Goal: Information Seeking & Learning: Learn about a topic

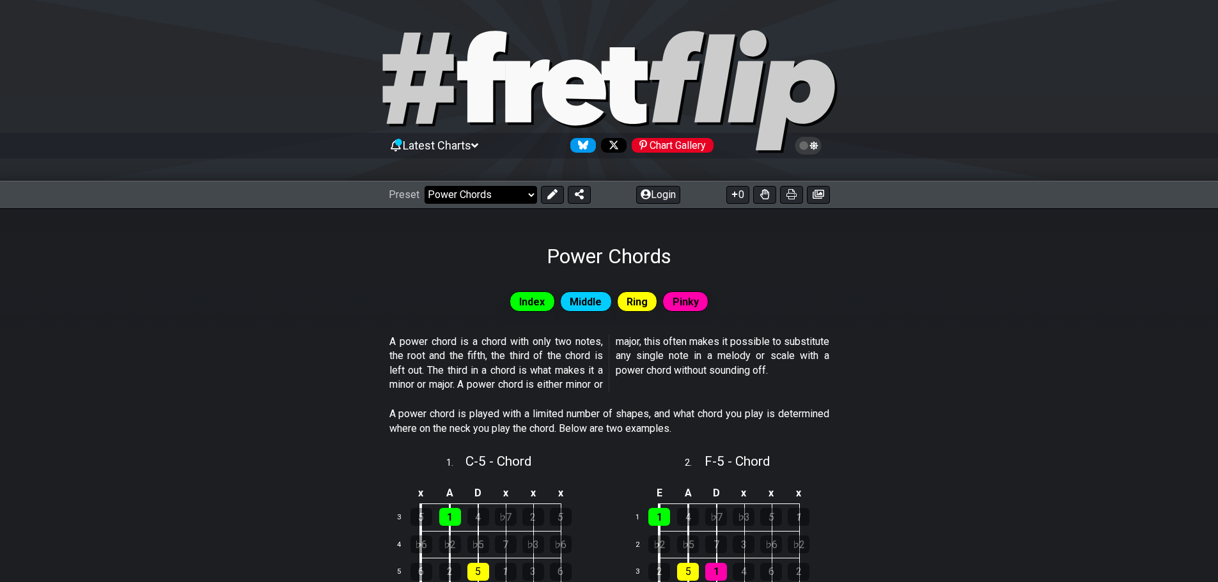
click at [528, 194] on select "Welcome to #fretflip! Initial Preset Custom Preset Minor Pentatonic Major Penta…" at bounding box center [480, 195] width 113 height 18
click at [424, 186] on select "Welcome to #fretflip! Initial Preset Custom Preset Minor Pentatonic Major Penta…" at bounding box center [480, 195] width 113 height 18
select select "/welcome"
select select "C"
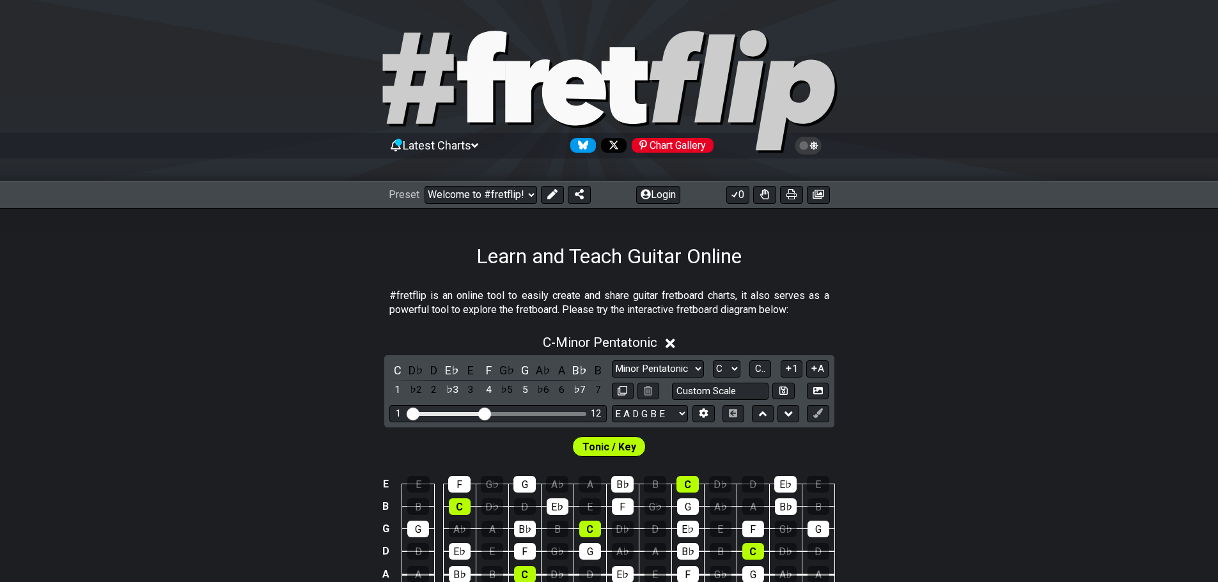
click at [294, 348] on div "C - Minor Pentatonic" at bounding box center [609, 339] width 1218 height 24
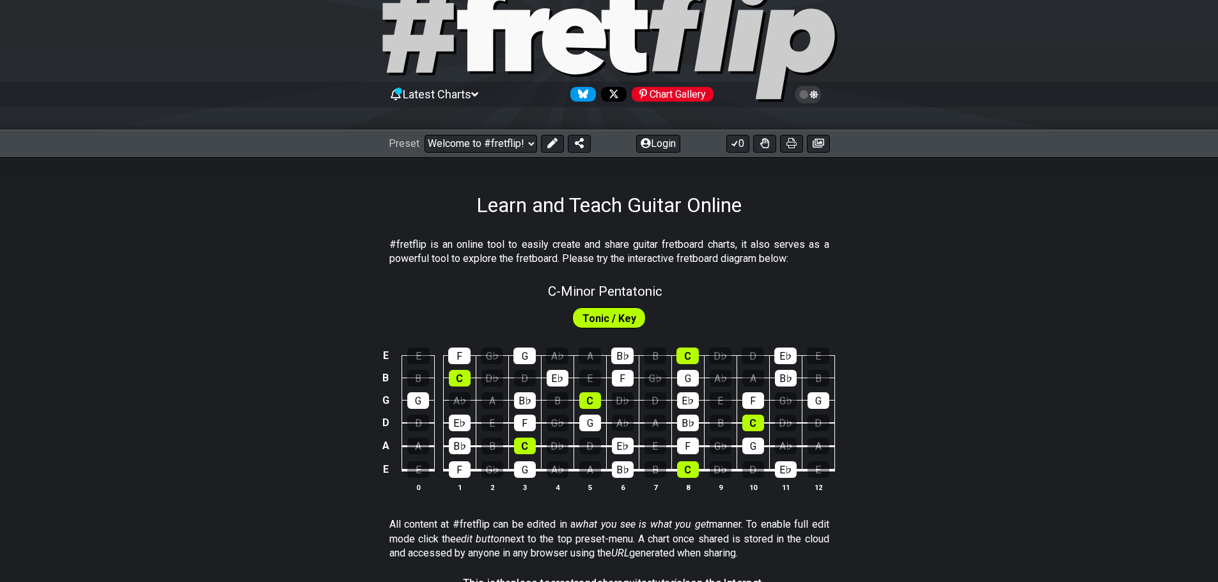
scroll to position [26, 0]
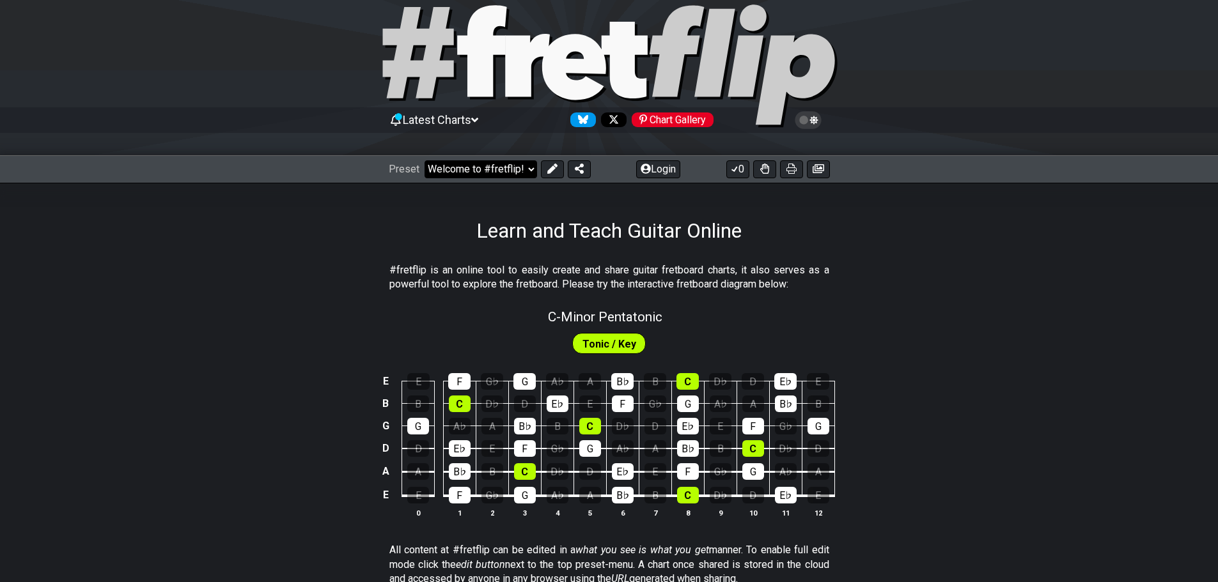
click at [528, 169] on select "Welcome to #fretflip! Initial Preset Custom Preset Minor Pentatonic Major Penta…" at bounding box center [480, 169] width 113 height 18
select select "/welcome"
click at [424, 160] on select "Welcome to #fretflip! Initial Preset Custom Preset Minor Pentatonic Major Penta…" at bounding box center [480, 169] width 113 height 18
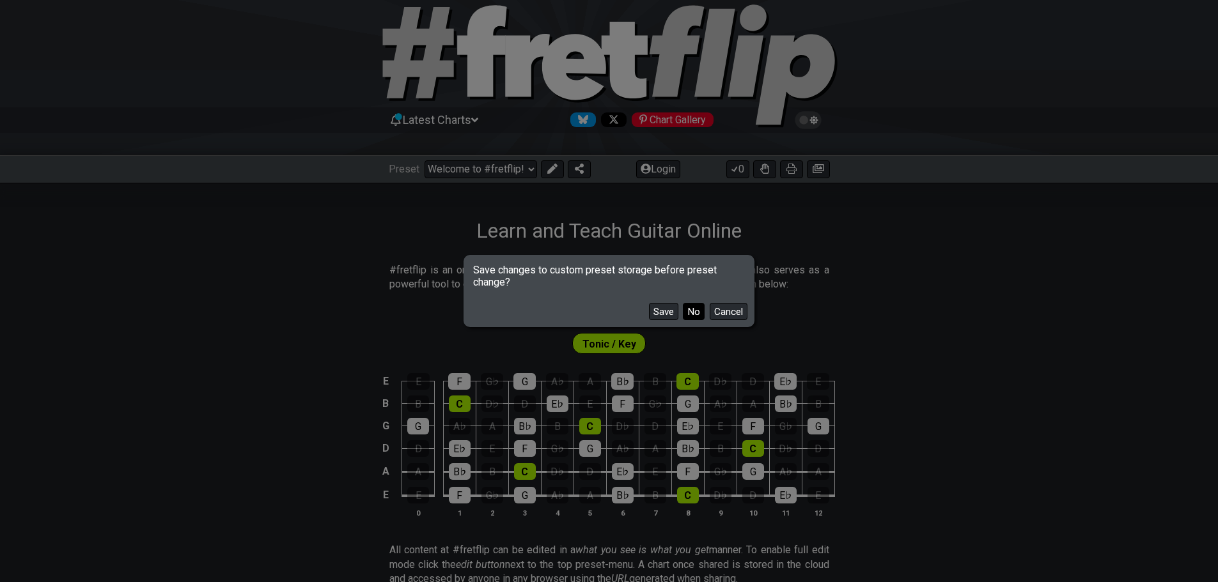
click at [690, 316] on button "No" at bounding box center [694, 311] width 22 height 17
select select "C"
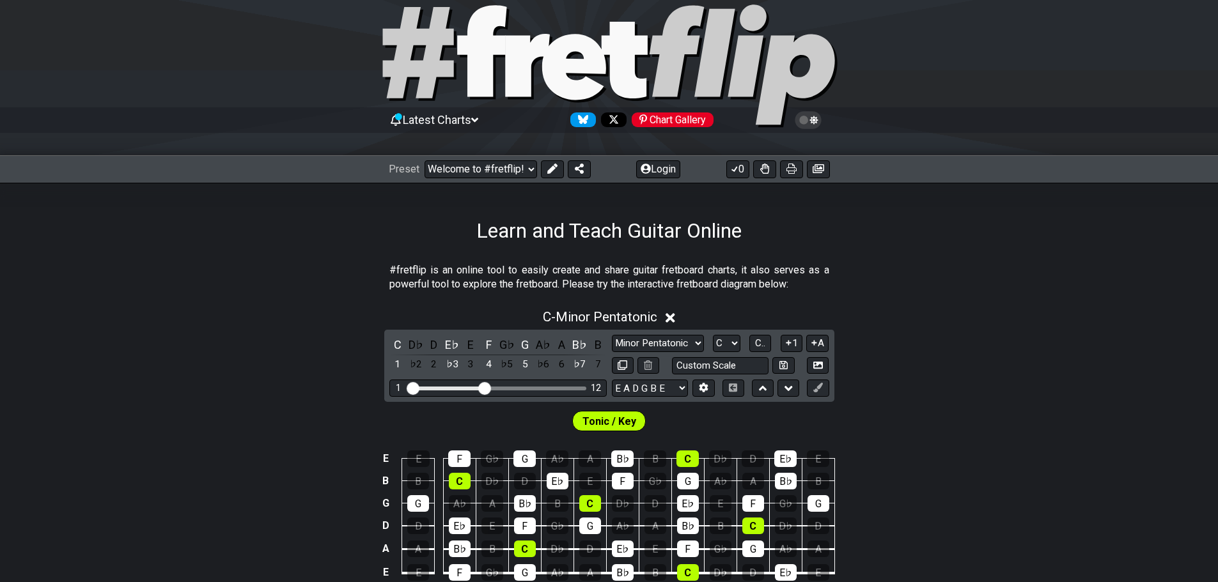
click at [932, 354] on div "C - Minor Pentatonic C D♭ D E♭ E F G♭ G A♭ A B♭ B 1 ♭2 2 ♭3 3 4 ♭5 5 ♭6 6 ♭7 7 …" at bounding box center [609, 458] width 1218 height 312
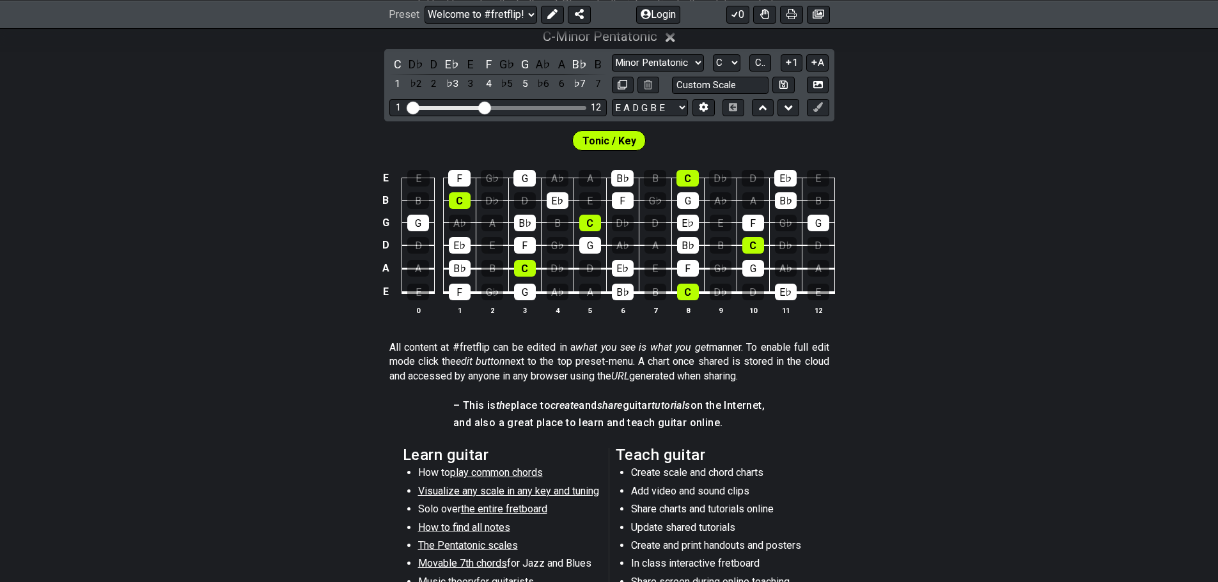
scroll to position [307, 0]
click at [506, 471] on span "play common chords" at bounding box center [496, 472] width 93 height 12
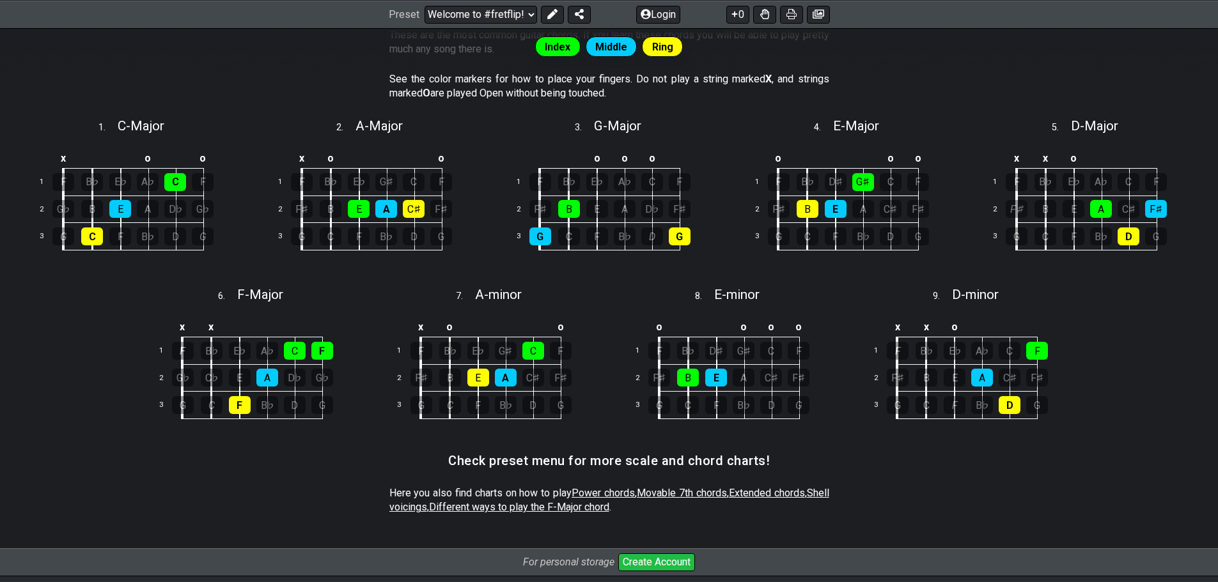
select select "/common-guitar-chords"
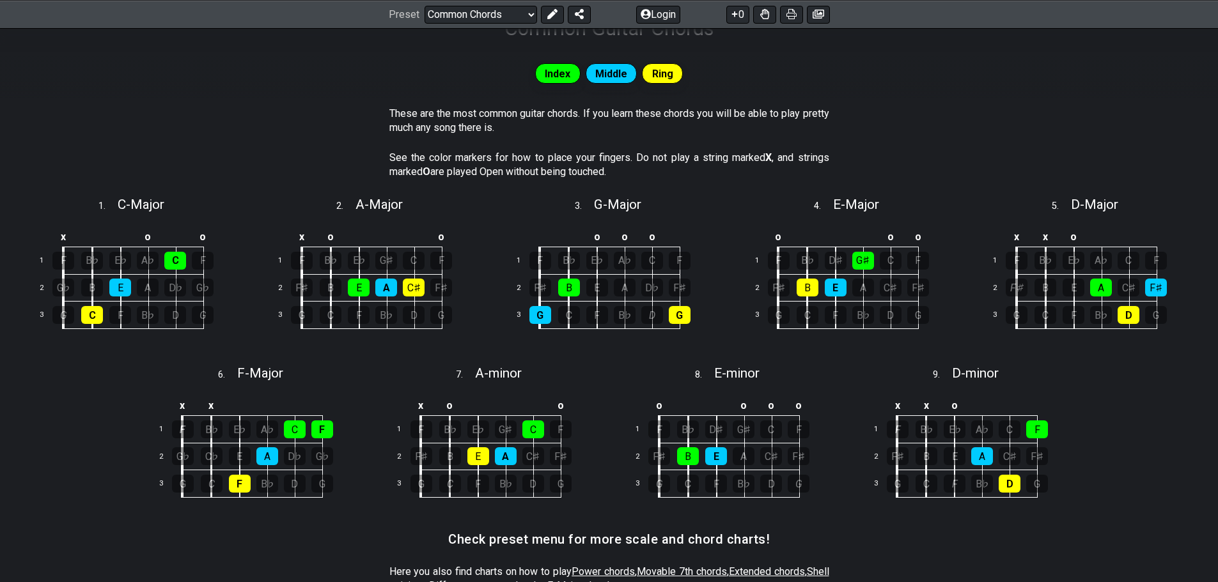
scroll to position [228, 0]
